Goal: Book appointment/travel/reservation

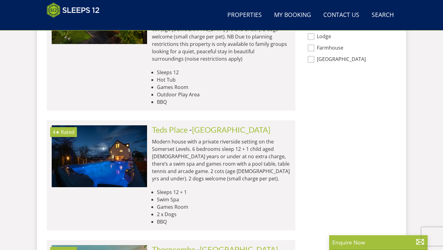
scroll to position [625, 0]
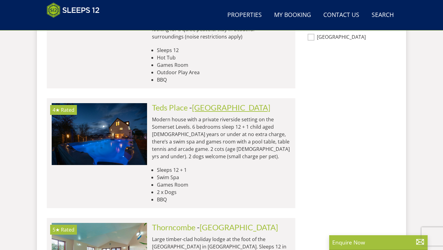
click at [223, 103] on link "[GEOGRAPHIC_DATA]" at bounding box center [231, 107] width 78 height 9
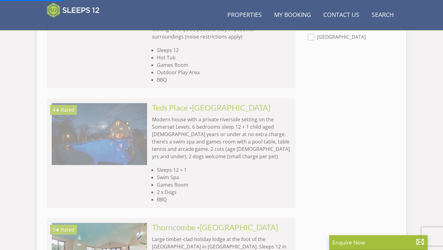
click at [130, 103] on img at bounding box center [99, 134] width 95 height 62
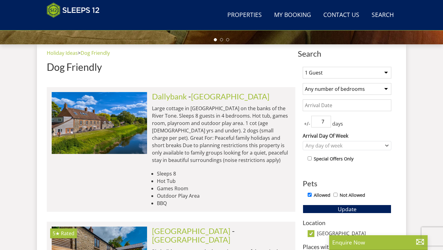
scroll to position [214, 0]
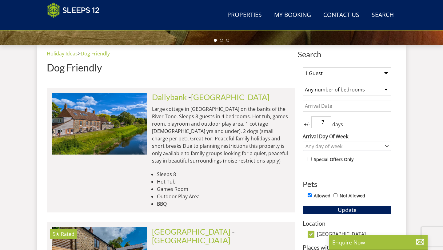
click at [386, 88] on select "Any number of bedrooms 3 Bedrooms 4 Bedrooms 5 Bedrooms 6 Bedrooms 7 Bedrooms 8…" at bounding box center [347, 90] width 89 height 12
select select "5"
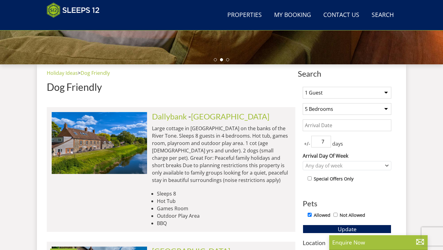
scroll to position [194, 0]
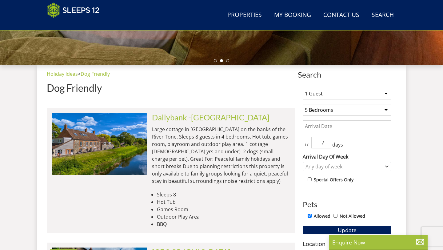
click at [382, 95] on select "1 Guest 2 Guests 3 Guests 4 Guests 5 Guests 6 Guests 7 Guests 8 Guests 9 Guests…" at bounding box center [347, 94] width 89 height 12
select select "12"
click at [310, 230] on button "Update" at bounding box center [347, 230] width 89 height 9
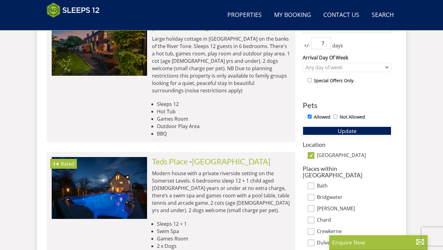
scroll to position [294, 0]
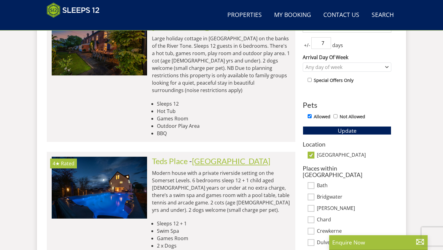
click at [216, 156] on link "[GEOGRAPHIC_DATA]" at bounding box center [231, 160] width 78 height 9
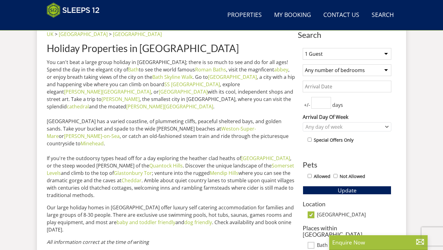
scroll to position [246, 0]
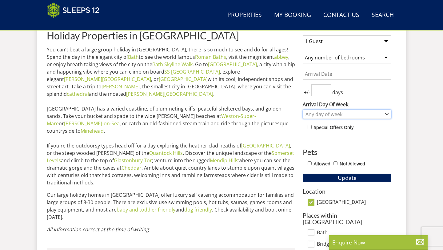
click at [336, 114] on div "Any day of week" at bounding box center [344, 114] width 80 height 7
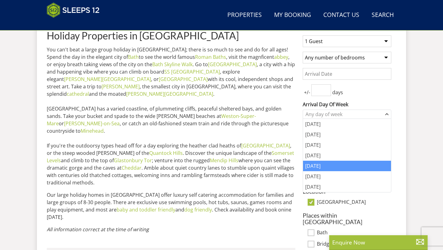
click at [319, 165] on div "[DATE]" at bounding box center [347, 166] width 88 height 10
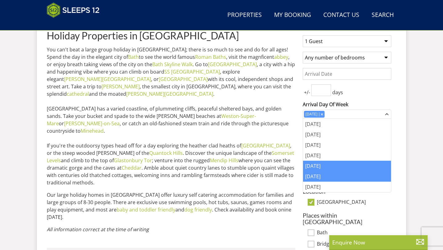
click at [322, 175] on div "[DATE]" at bounding box center [347, 176] width 88 height 10
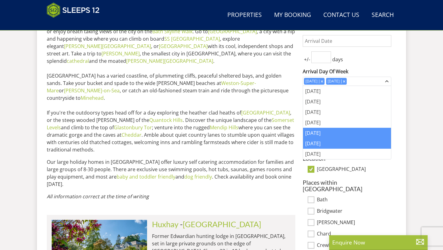
scroll to position [288, 0]
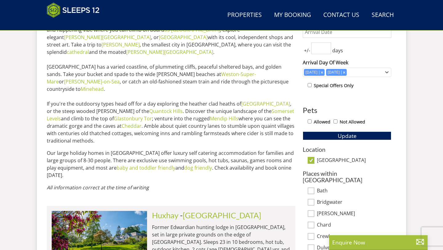
click at [311, 121] on input "Allowed" at bounding box center [310, 121] width 4 height 4
checkbox input "true"
click at [324, 137] on button "Update" at bounding box center [347, 135] width 89 height 9
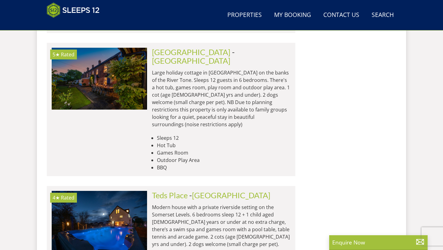
scroll to position [745, 0]
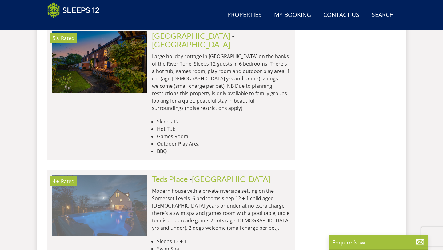
click at [110, 174] on img at bounding box center [99, 205] width 95 height 62
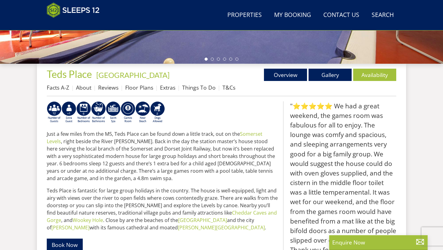
scroll to position [195, 0]
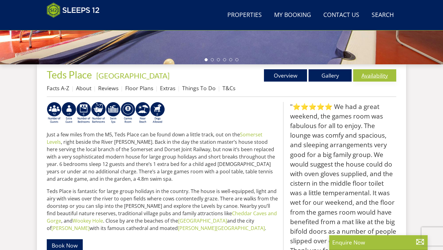
click at [382, 77] on link "Availability" at bounding box center [374, 75] width 43 height 12
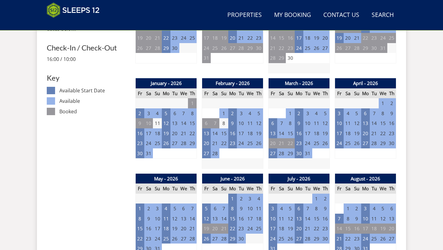
scroll to position [321, 0]
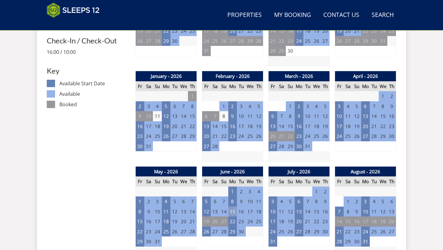
click at [232, 211] on td "15" at bounding box center [232, 211] width 9 height 10
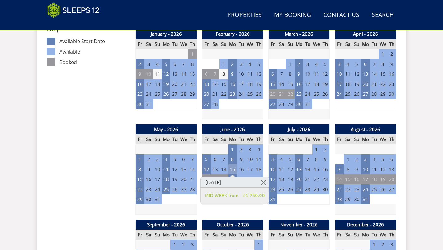
scroll to position [363, 0]
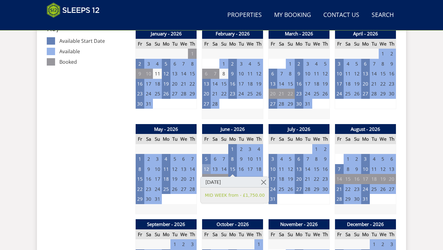
click at [208, 171] on td "12" at bounding box center [206, 169] width 9 height 10
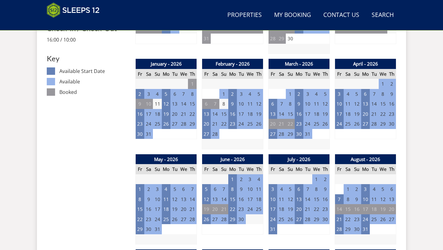
scroll to position [0, 0]
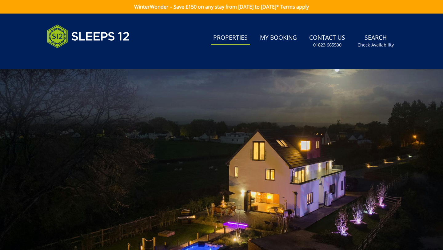
click at [238, 37] on link "Properties" at bounding box center [230, 38] width 39 height 14
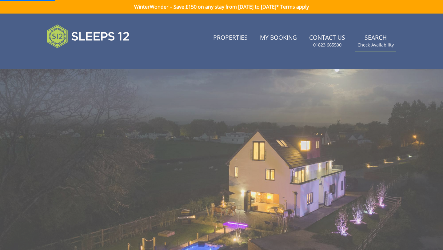
click at [386, 38] on link "Search Check Availability" at bounding box center [375, 41] width 41 height 20
click at [371, 38] on link "Search Check Availability" at bounding box center [375, 41] width 41 height 20
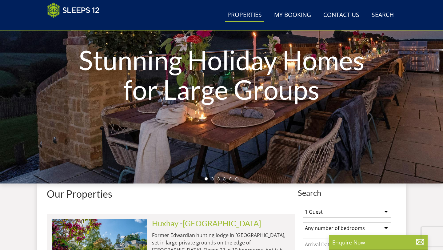
scroll to position [175, 0]
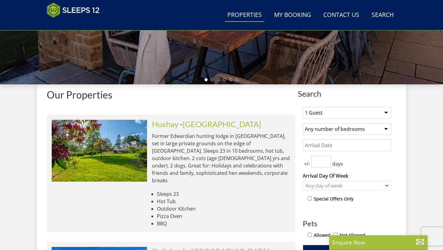
click at [385, 129] on select "Any number of bedrooms 4 Bedrooms 5 Bedrooms 6 Bedrooms 7 Bedrooms 8 Bedrooms 9…" at bounding box center [347, 129] width 89 height 12
select select "5"
click at [373, 110] on select "1 Guest 2 Guests 3 Guests 4 Guests 5 Guests 6 Guests 7 Guests 8 Guests 9 Guests…" at bounding box center [347, 113] width 89 height 12
select select "12"
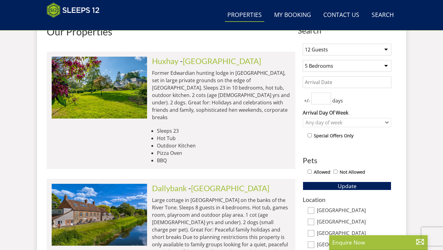
scroll to position [252, 0]
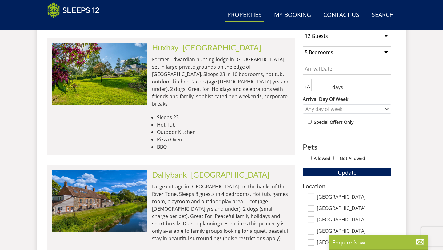
click at [310, 158] on input "Allowed" at bounding box center [310, 158] width 4 height 4
checkbox input "true"
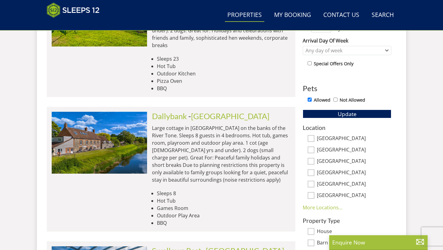
scroll to position [312, 0]
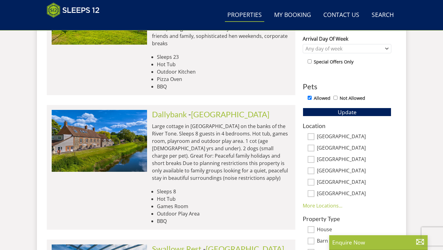
click at [314, 136] on input "[GEOGRAPHIC_DATA]" at bounding box center [311, 136] width 7 height 7
checkbox input "true"
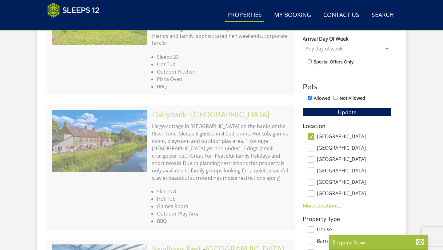
click at [313, 147] on input "[GEOGRAPHIC_DATA]" at bounding box center [311, 148] width 7 height 7
checkbox input "true"
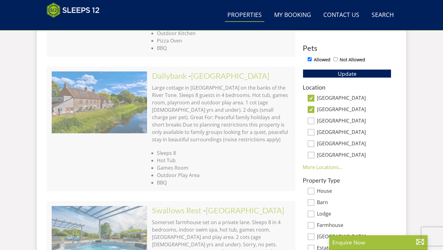
scroll to position [352, 0]
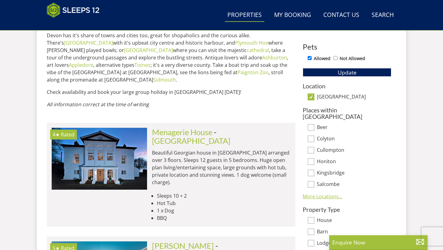
click at [329, 193] on link "More Locations..." at bounding box center [323, 196] width 40 height 7
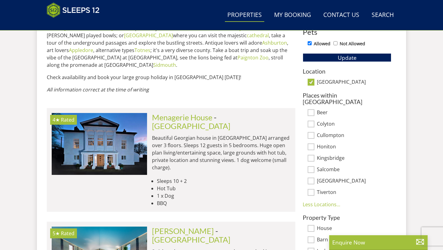
scroll to position [367, 0]
click at [312, 81] on input "[GEOGRAPHIC_DATA]" at bounding box center [311, 81] width 7 height 7
checkbox input "false"
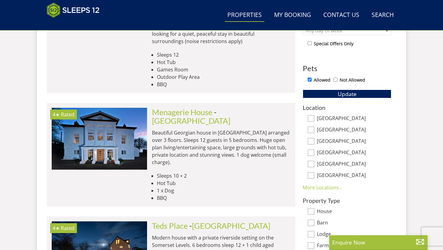
scroll to position [331, 0]
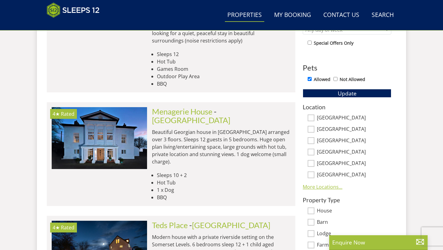
click at [320, 186] on link "More Locations..." at bounding box center [323, 186] width 40 height 7
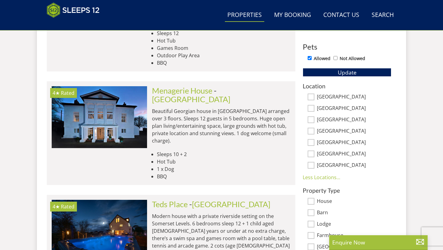
scroll to position [352, 0]
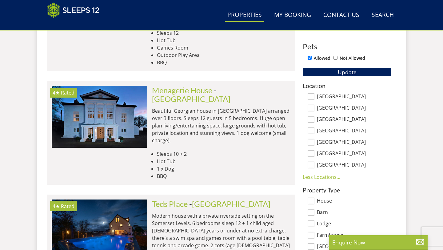
click at [313, 95] on input "[GEOGRAPHIC_DATA]" at bounding box center [311, 96] width 7 height 7
checkbox input "true"
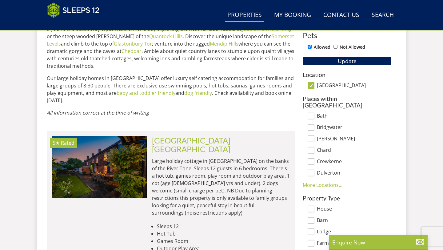
scroll to position [363, 0]
click at [310, 86] on input "[GEOGRAPHIC_DATA]" at bounding box center [311, 85] width 7 height 7
checkbox input "false"
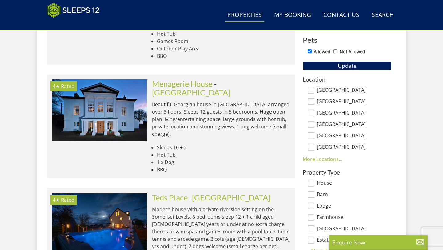
scroll to position [359, 0]
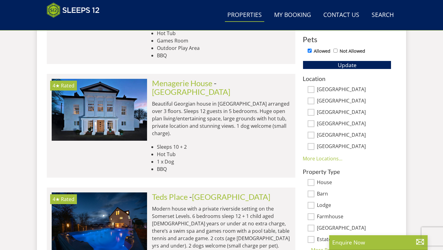
click at [313, 102] on input "[GEOGRAPHIC_DATA]" at bounding box center [311, 101] width 7 height 7
checkbox input "true"
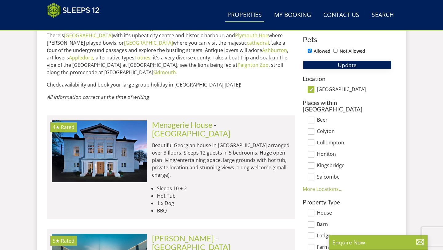
click at [368, 65] on button "Update" at bounding box center [347, 65] width 89 height 9
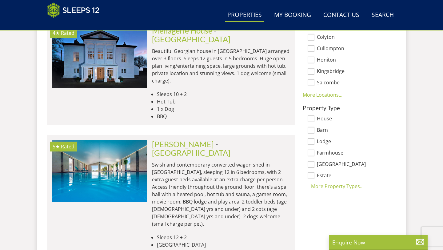
scroll to position [454, 0]
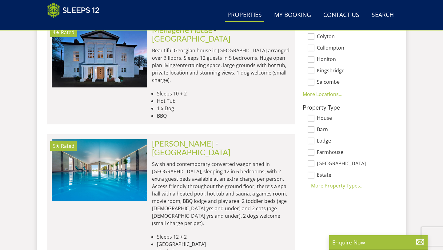
click at [350, 182] on div "More Property Types..." at bounding box center [347, 185] width 89 height 7
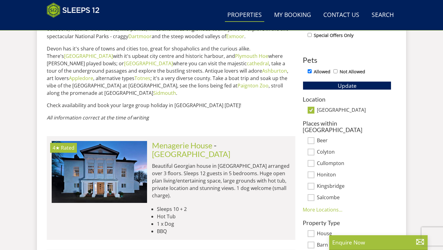
scroll to position [340, 0]
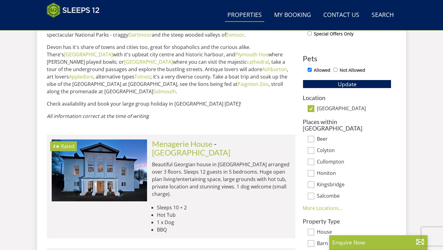
drag, startPoint x: 350, startPoint y: 179, endPoint x: 443, endPoint y: 15, distance: 188.2
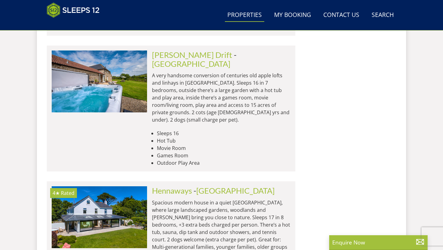
scroll to position [1219, 0]
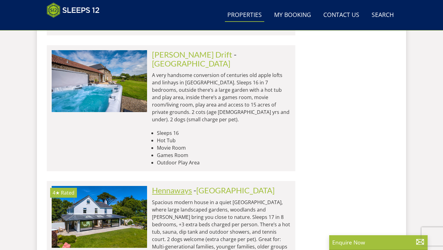
click at [167, 186] on link "Hennaways" at bounding box center [172, 190] width 40 height 9
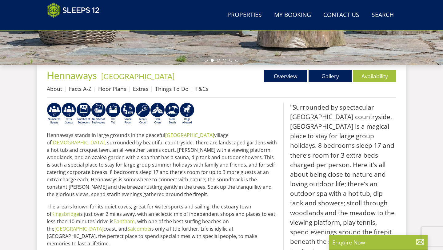
scroll to position [195, 0]
click at [378, 79] on link "Availability" at bounding box center [374, 76] width 43 height 12
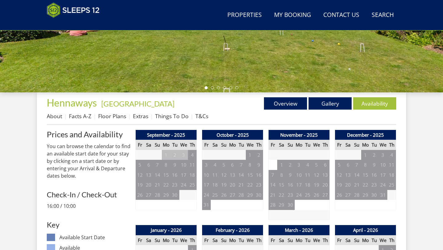
scroll to position [197, 0]
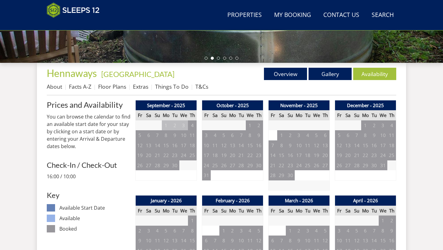
scroll to position [195, 0]
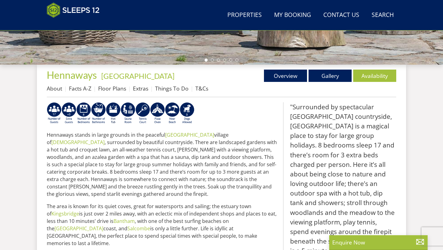
select select "12"
select select "5"
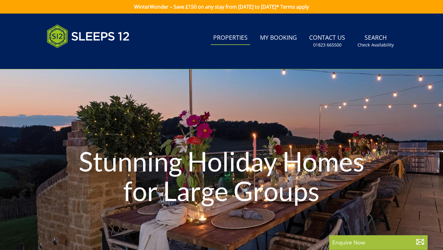
click at [234, 37] on link "Properties" at bounding box center [230, 38] width 39 height 14
select select "12"
select select "5"
click at [234, 37] on link "Properties" at bounding box center [230, 38] width 39 height 14
select select "12"
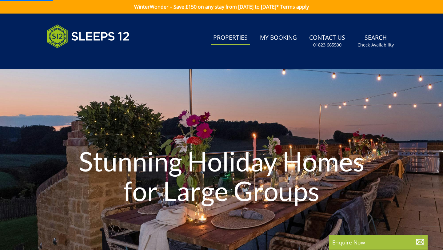
select select "5"
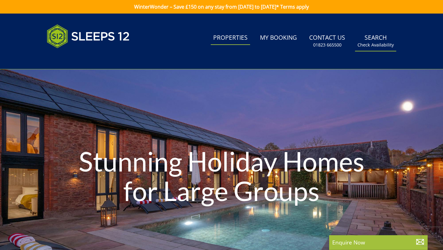
click at [377, 39] on link "Search Check Availability" at bounding box center [375, 41] width 41 height 20
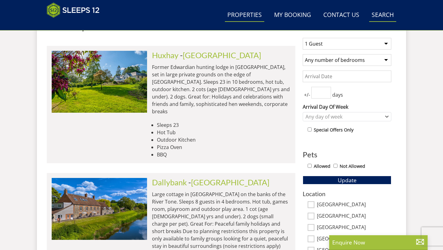
scroll to position [253, 0]
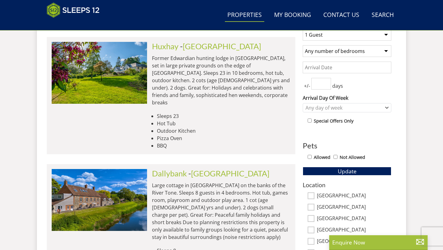
click at [310, 157] on input "Allowed" at bounding box center [310, 157] width 4 height 4
checkbox input "true"
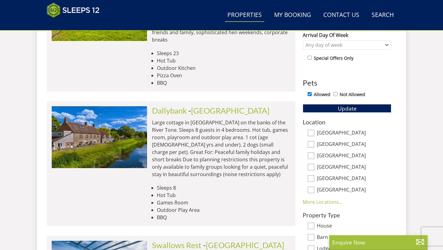
scroll to position [316, 0]
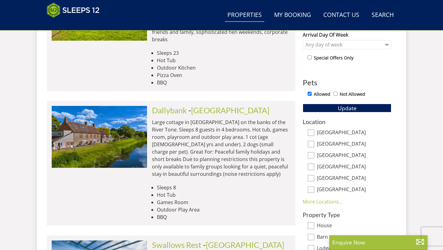
click at [310, 132] on input "[GEOGRAPHIC_DATA]" at bounding box center [311, 132] width 7 height 7
checkbox input "true"
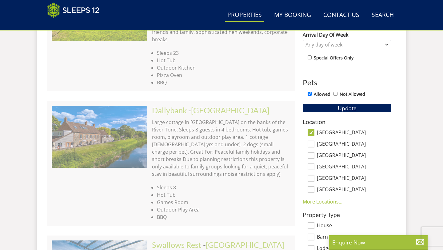
click at [314, 144] on input "[GEOGRAPHIC_DATA]" at bounding box center [311, 144] width 7 height 7
checkbox input "true"
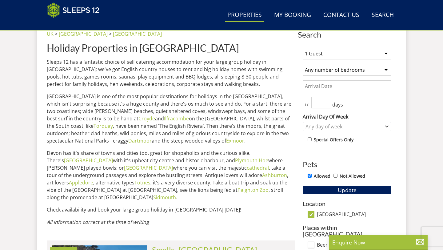
scroll to position [207, 0]
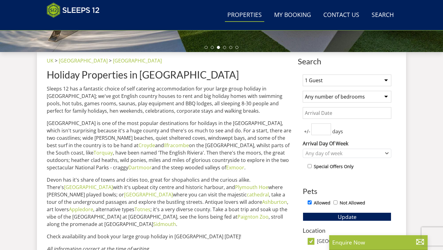
click at [386, 81] on select "1 Guest 2 Guests 3 Guests 4 Guests 5 Guests 6 Guests 7 Guests 8 Guests 9 Guests…" at bounding box center [347, 80] width 89 height 12
select select "12"
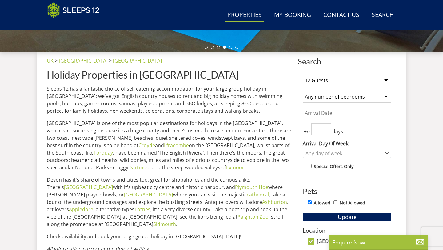
click at [387, 96] on select "Any number of bedrooms 4 Bedrooms 5 Bedrooms 6 Bedrooms 7 Bedrooms 8 Bedrooms 9…" at bounding box center [347, 97] width 89 height 12
select select "5"
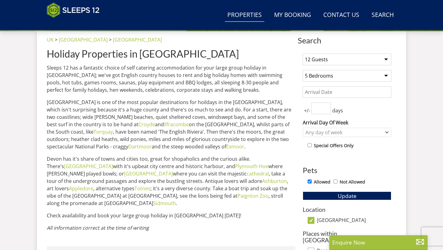
scroll to position [228, 0]
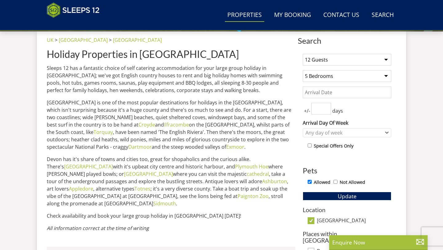
click at [330, 110] on input "number" at bounding box center [321, 109] width 20 height 12
click at [327, 106] on input "1" at bounding box center [321, 109] width 20 height 12
click at [327, 106] on input "2" at bounding box center [321, 109] width 20 height 12
click at [327, 106] on input "3" at bounding box center [321, 109] width 20 height 12
click at [327, 106] on input "4" at bounding box center [321, 109] width 20 height 12
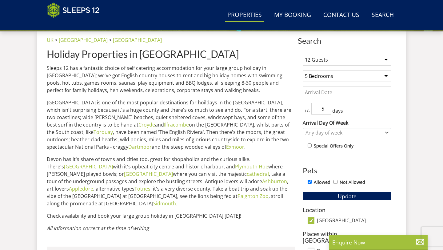
click at [327, 106] on input "5" at bounding box center [321, 109] width 20 height 12
click at [327, 106] on input "6" at bounding box center [321, 109] width 20 height 12
type input "7"
click at [327, 106] on input "7" at bounding box center [321, 109] width 20 height 12
click at [366, 92] on input "Date" at bounding box center [347, 92] width 89 height 12
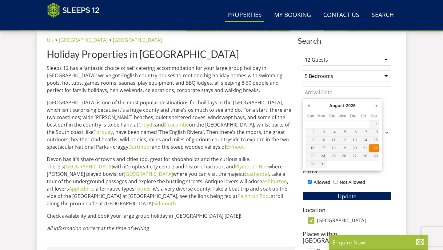
type input "[DATE]"
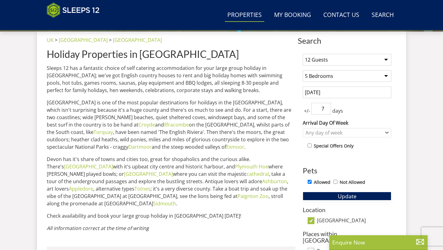
click at [345, 196] on span "Update" at bounding box center [347, 195] width 19 height 7
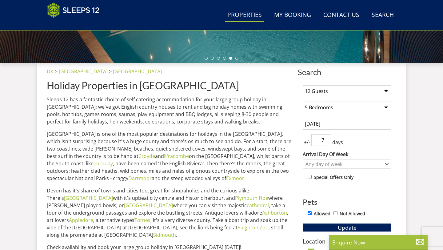
scroll to position [322, 0]
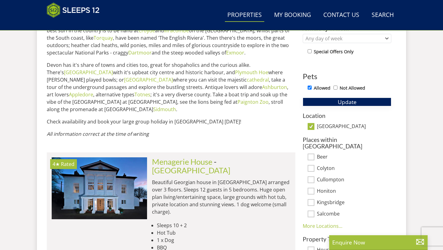
click at [339, 100] on span "Update" at bounding box center [347, 101] width 19 height 7
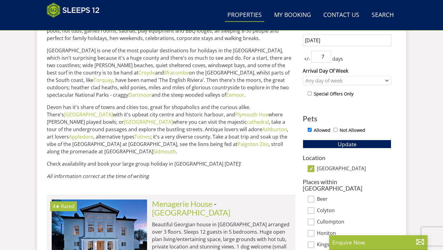
scroll to position [300, 0]
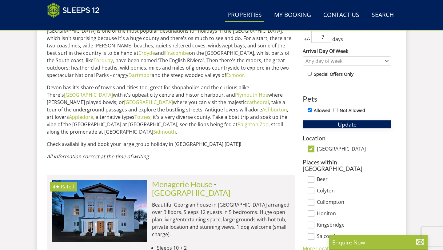
click at [373, 124] on button "Update" at bounding box center [347, 124] width 89 height 9
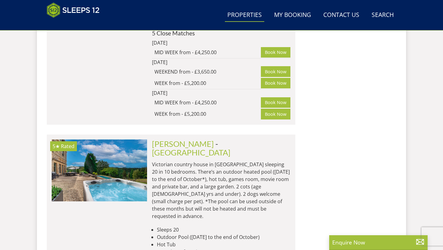
scroll to position [1668, 0]
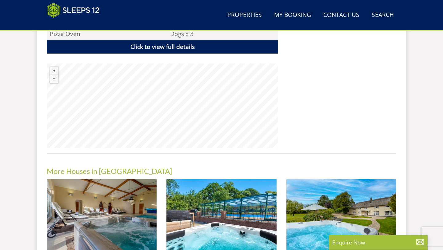
scroll to position [448, 0]
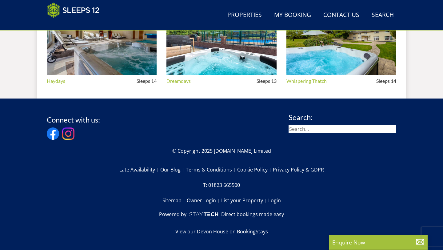
select select "12"
select select "5"
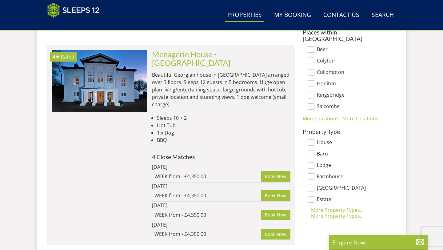
scroll to position [431, 0]
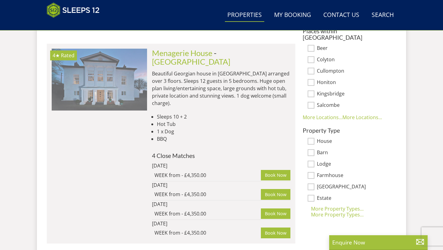
click at [125, 59] on img at bounding box center [99, 80] width 95 height 62
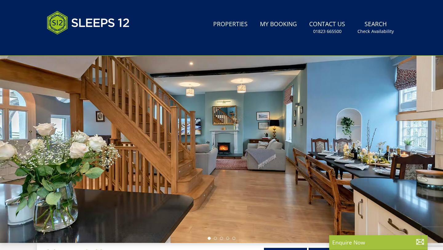
scroll to position [57, 0]
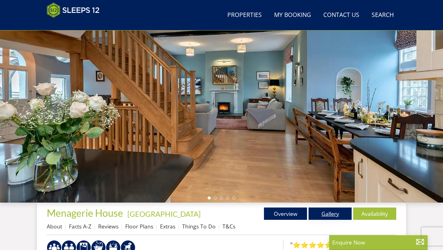
click at [337, 215] on link "Gallery" at bounding box center [330, 213] width 43 height 12
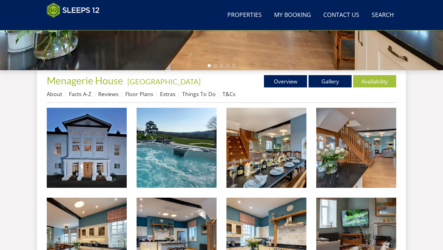
scroll to position [190, 0]
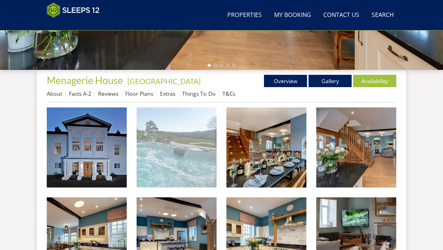
click at [192, 161] on img at bounding box center [177, 147] width 80 height 80
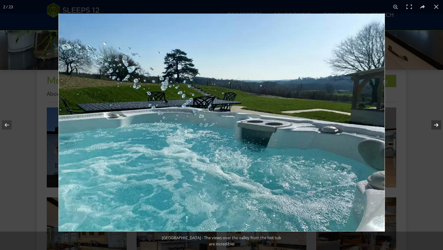
click at [437, 125] on button at bounding box center [433, 125] width 22 height 31
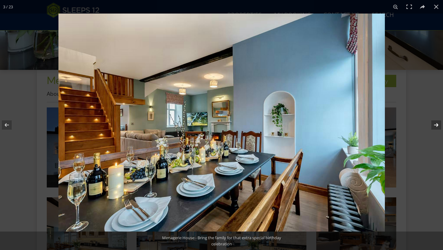
click at [437, 125] on button at bounding box center [433, 125] width 22 height 31
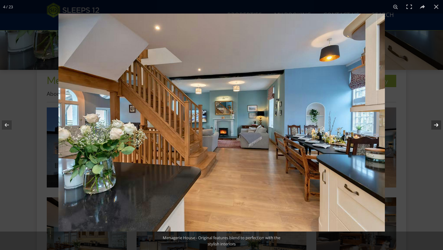
click at [437, 125] on button at bounding box center [433, 125] width 22 height 31
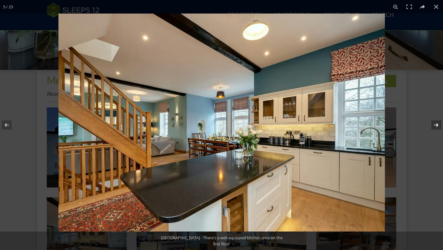
click at [437, 125] on button at bounding box center [433, 125] width 22 height 31
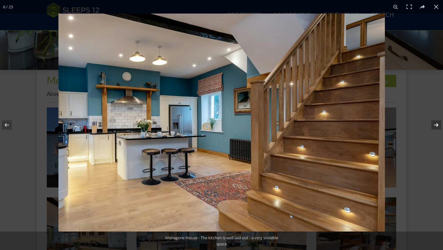
click at [437, 125] on button at bounding box center [433, 125] width 22 height 31
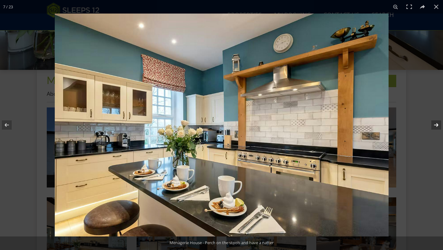
click at [437, 125] on button at bounding box center [433, 125] width 22 height 31
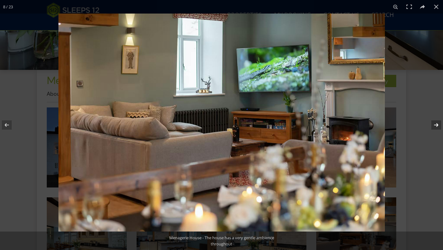
click at [437, 125] on button at bounding box center [433, 125] width 22 height 31
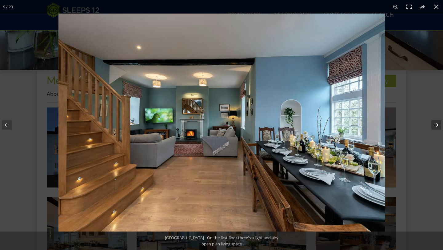
click at [437, 125] on button at bounding box center [433, 125] width 22 height 31
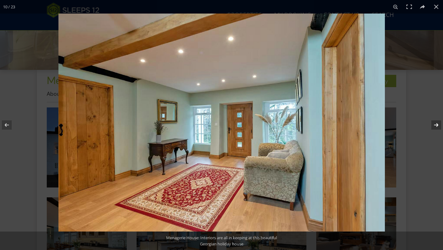
click at [437, 125] on button at bounding box center [433, 125] width 22 height 31
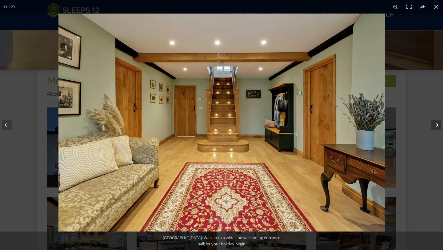
click at [437, 125] on button at bounding box center [433, 125] width 22 height 31
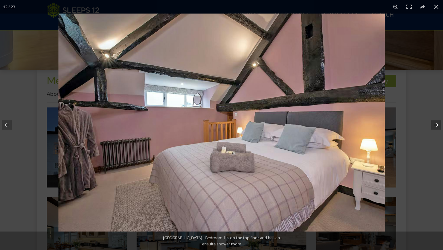
click at [437, 125] on button at bounding box center [433, 125] width 22 height 31
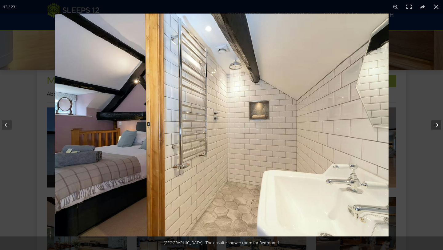
click at [437, 125] on button at bounding box center [433, 125] width 22 height 31
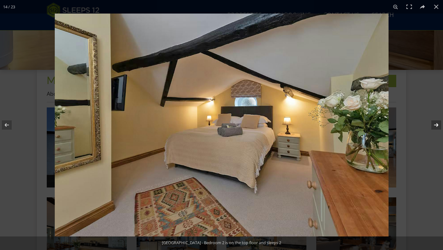
click at [437, 125] on button at bounding box center [433, 125] width 22 height 31
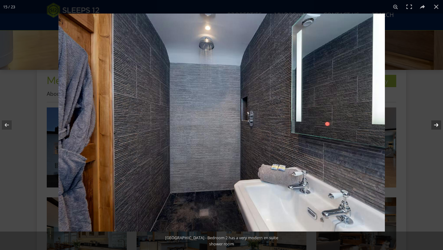
click at [437, 125] on button at bounding box center [433, 125] width 22 height 31
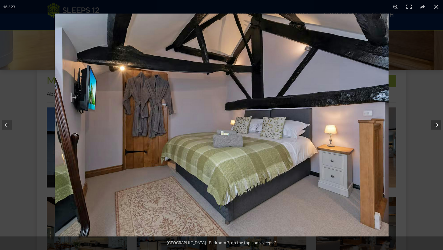
click at [437, 125] on button at bounding box center [433, 125] width 22 height 31
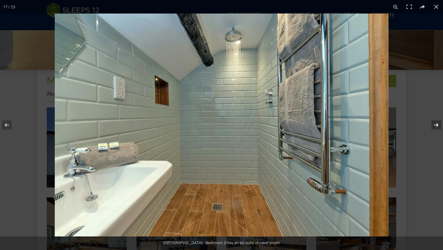
click at [437, 125] on button at bounding box center [433, 125] width 22 height 31
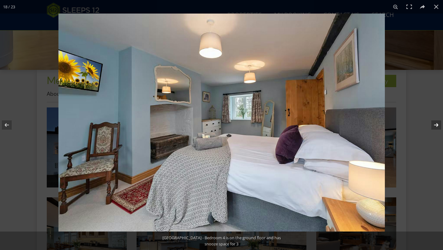
click at [437, 125] on button at bounding box center [433, 125] width 22 height 31
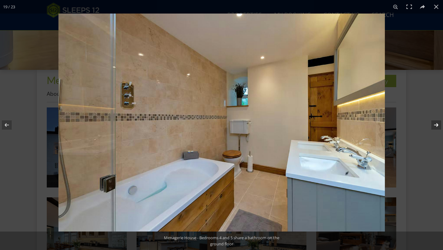
click at [437, 125] on button at bounding box center [433, 125] width 22 height 31
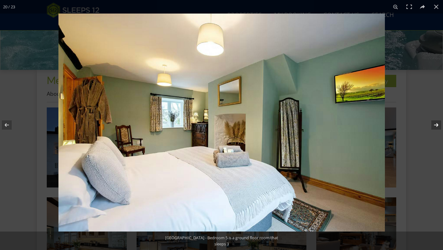
click at [434, 125] on button at bounding box center [433, 125] width 22 height 31
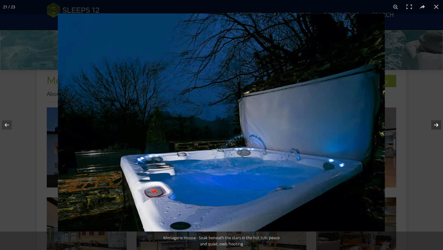
click at [434, 125] on button at bounding box center [433, 125] width 22 height 31
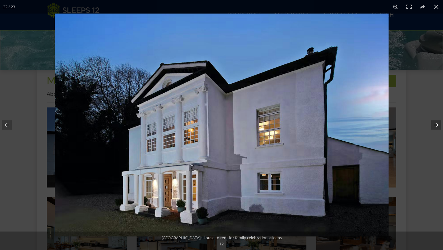
click at [434, 125] on button at bounding box center [433, 125] width 22 height 31
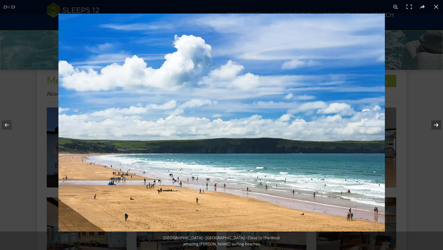
click at [434, 125] on button at bounding box center [433, 125] width 22 height 31
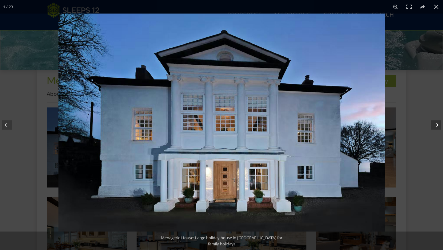
click at [434, 125] on button at bounding box center [433, 125] width 22 height 31
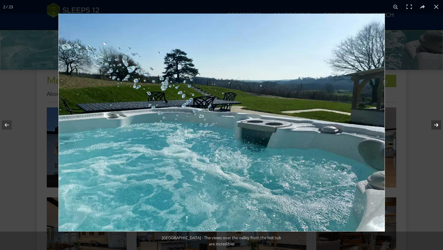
click at [434, 125] on button at bounding box center [433, 125] width 22 height 31
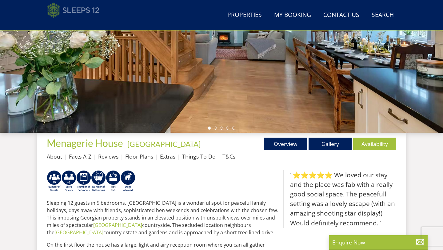
scroll to position [114, 0]
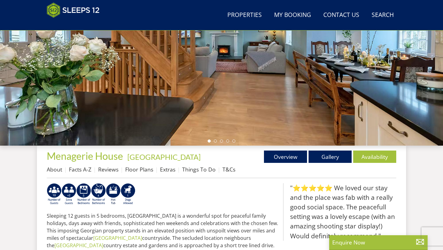
select select "12"
select select "5"
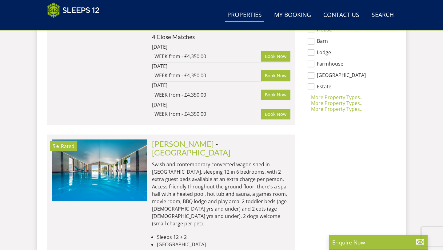
scroll to position [555, 0]
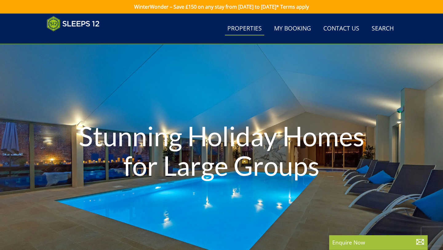
select select "12"
select select "5"
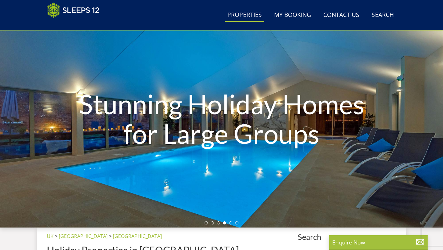
scroll to position [31, 0]
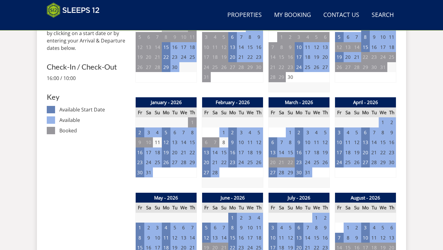
scroll to position [295, 0]
